Goal: Obtain resource: Obtain resource

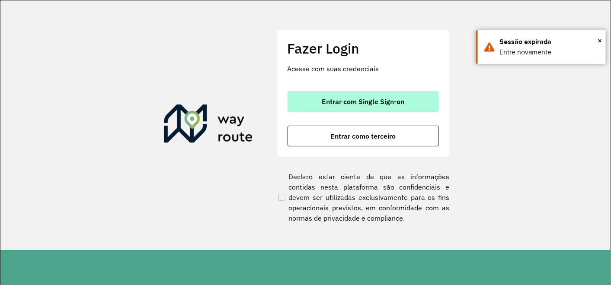
click at [326, 104] on span "Entrar com Single Sign-on" at bounding box center [363, 101] width 83 height 7
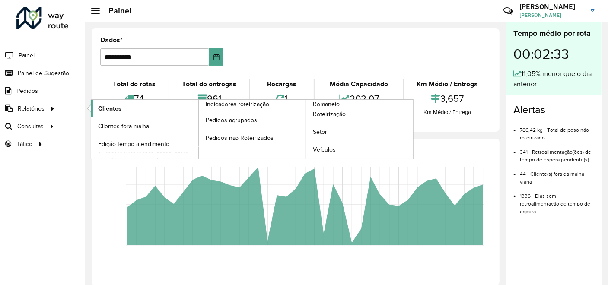
click at [104, 109] on span "Clientes" at bounding box center [109, 108] width 23 height 9
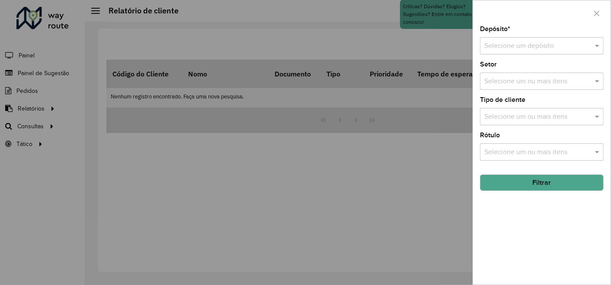
click at [505, 53] on div "Selecione um depósito" at bounding box center [542, 45] width 124 height 17
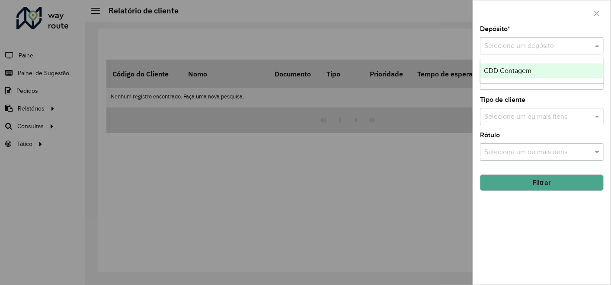
click at [501, 71] on span "CDD Contagem" at bounding box center [508, 70] width 48 height 7
click at [528, 183] on button "Filtrar" at bounding box center [542, 183] width 124 height 16
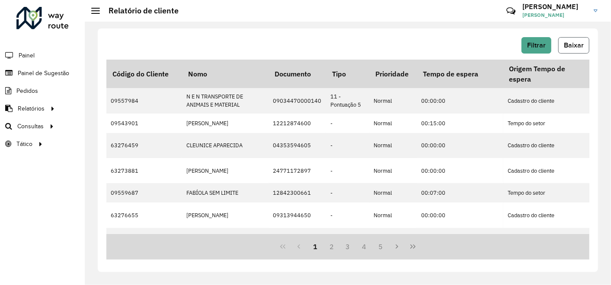
click at [578, 45] on span "Baixar" at bounding box center [574, 45] width 20 height 7
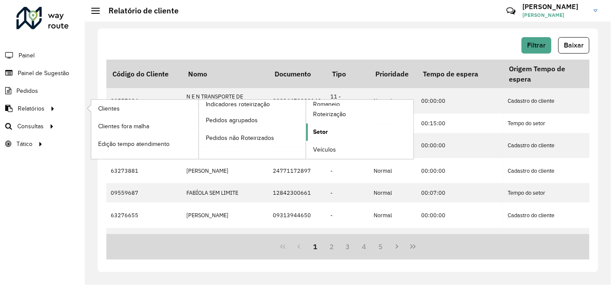
click at [318, 133] on span "Setor" at bounding box center [320, 132] width 15 height 9
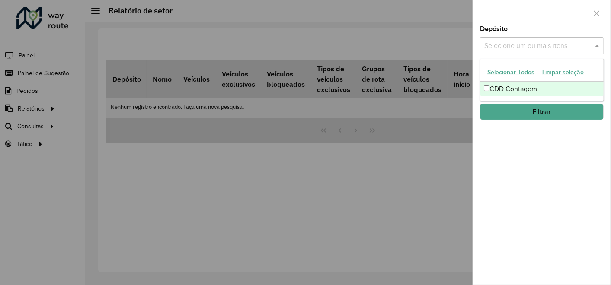
click at [533, 44] on input "text" at bounding box center [537, 46] width 111 height 10
click at [502, 89] on font "CDD Contagem" at bounding box center [514, 88] width 48 height 7
click at [501, 117] on button "Filtrar" at bounding box center [542, 112] width 124 height 16
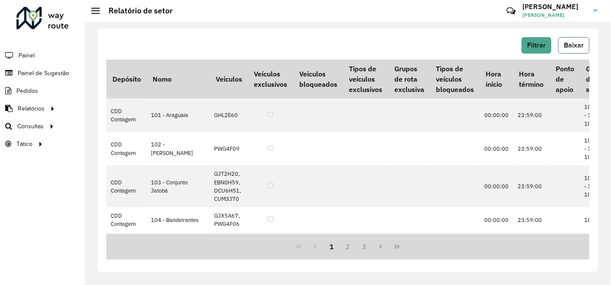
click at [577, 44] on span "Baixar" at bounding box center [574, 45] width 20 height 7
